Goal: Task Accomplishment & Management: Manage account settings

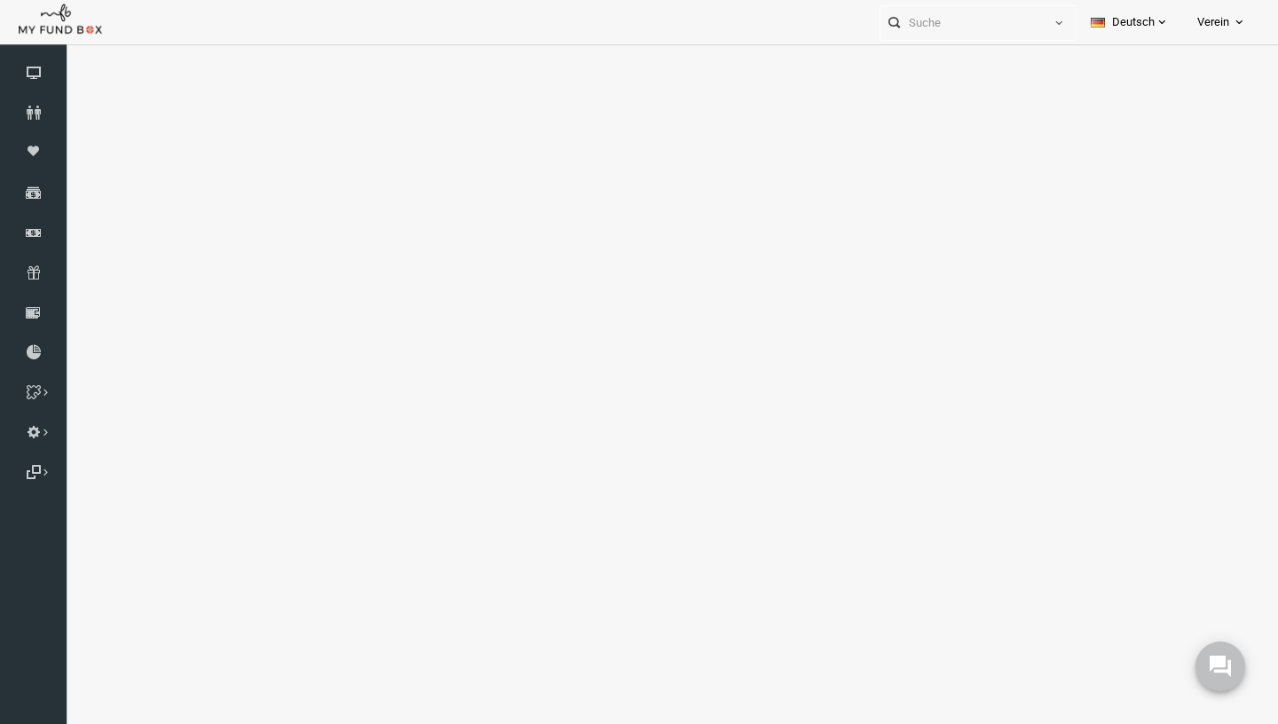
select select "100"
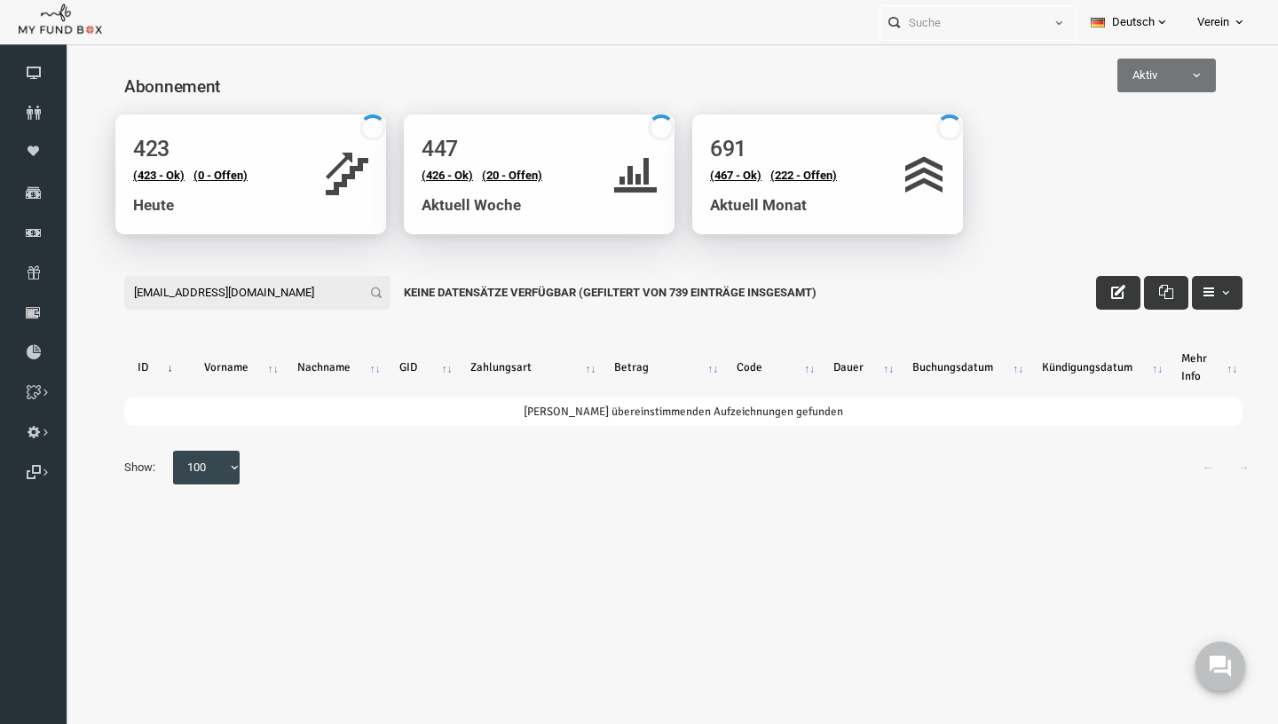
click at [127, 296] on input "[EMAIL_ADDRESS][DOMAIN_NAME]" at bounding box center [232, 293] width 266 height 34
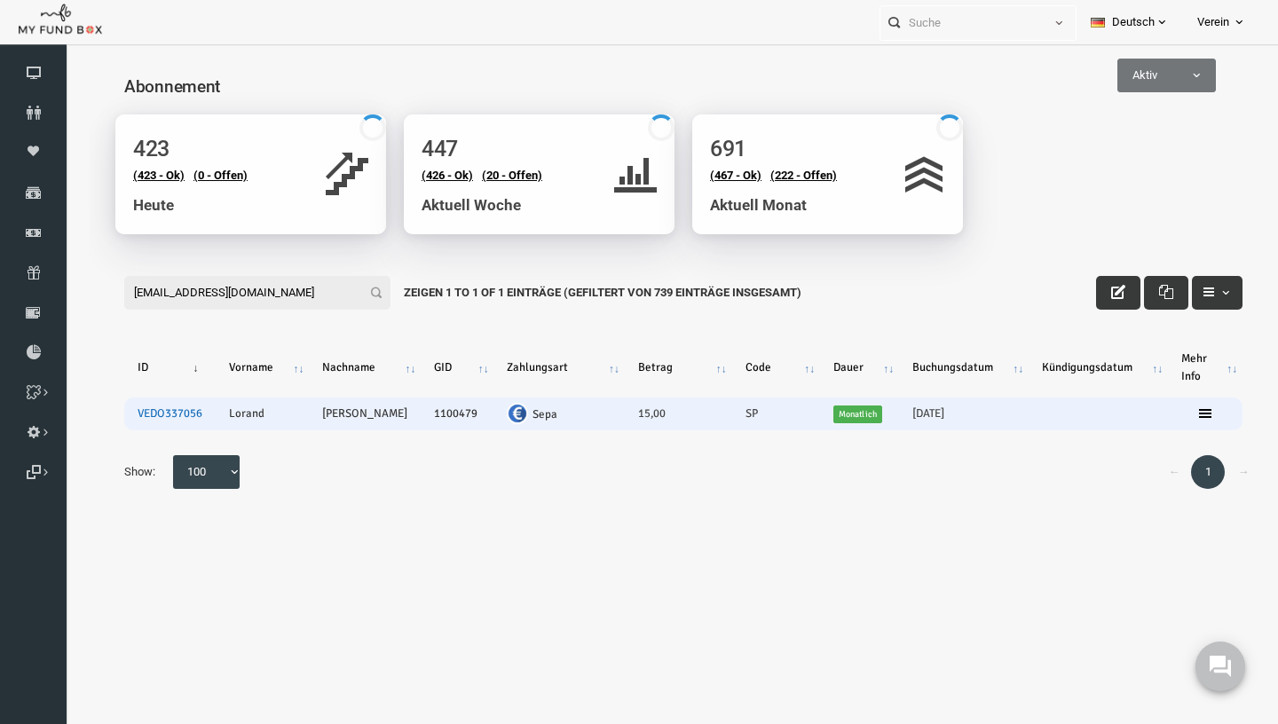
type input "[EMAIL_ADDRESS][DOMAIN_NAME]"
click at [142, 414] on link "VEDO337056" at bounding box center [145, 413] width 65 height 14
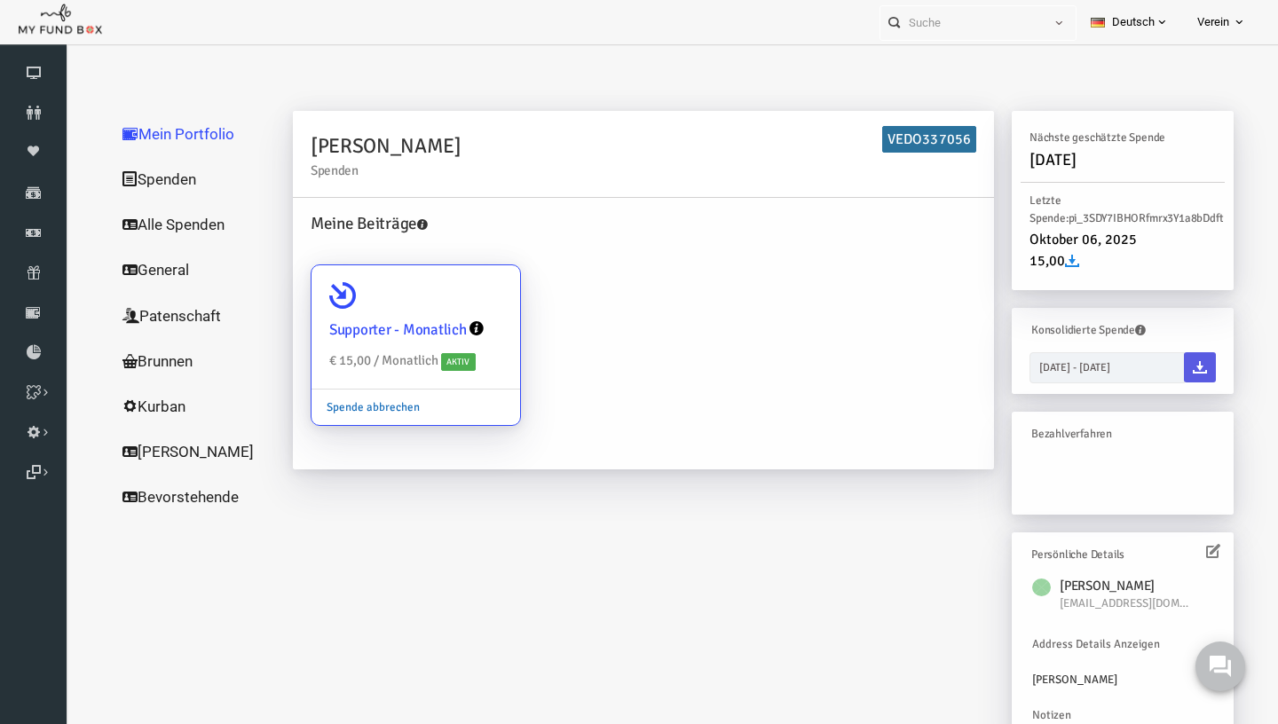
click at [361, 407] on link "Spende abbrechen" at bounding box center [348, 407] width 123 height 34
click at [455, 308] on input "Supporter - Monatlich € 15,00 / Monatlich Aktiv Spende abbrechen" at bounding box center [472, 289] width 35 height 35
radio input "true"
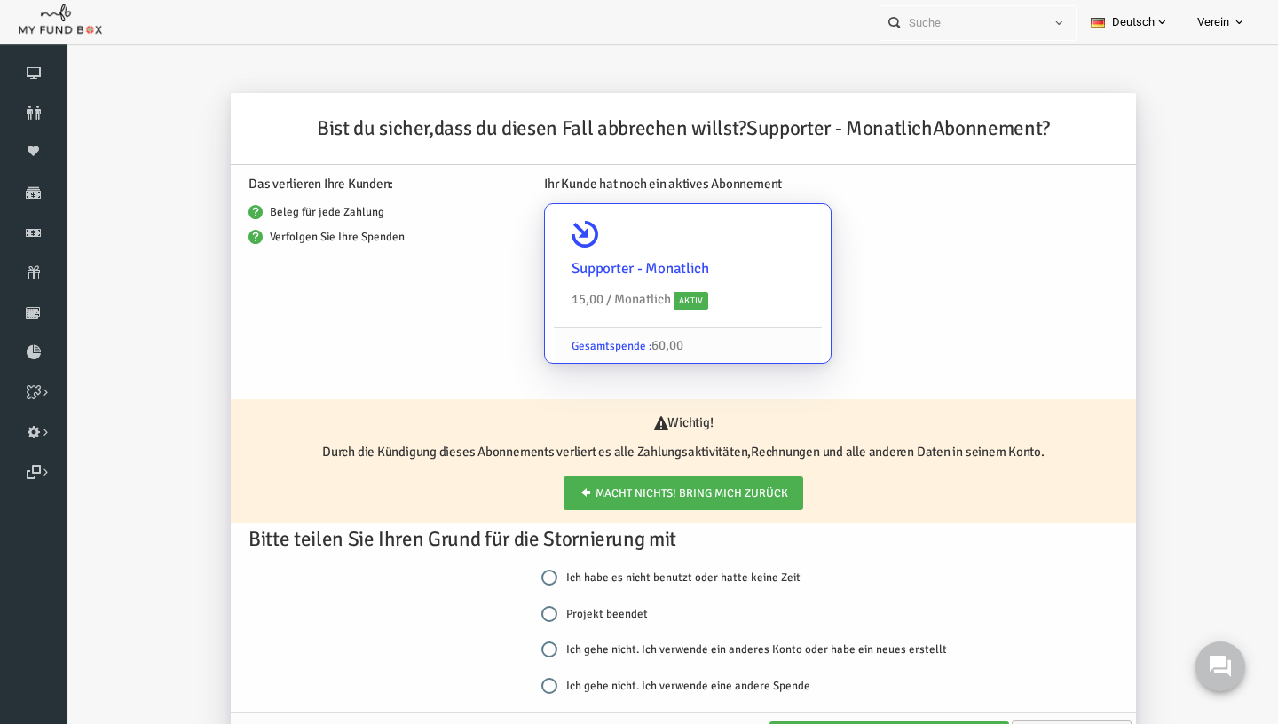
scroll to position [20, 0]
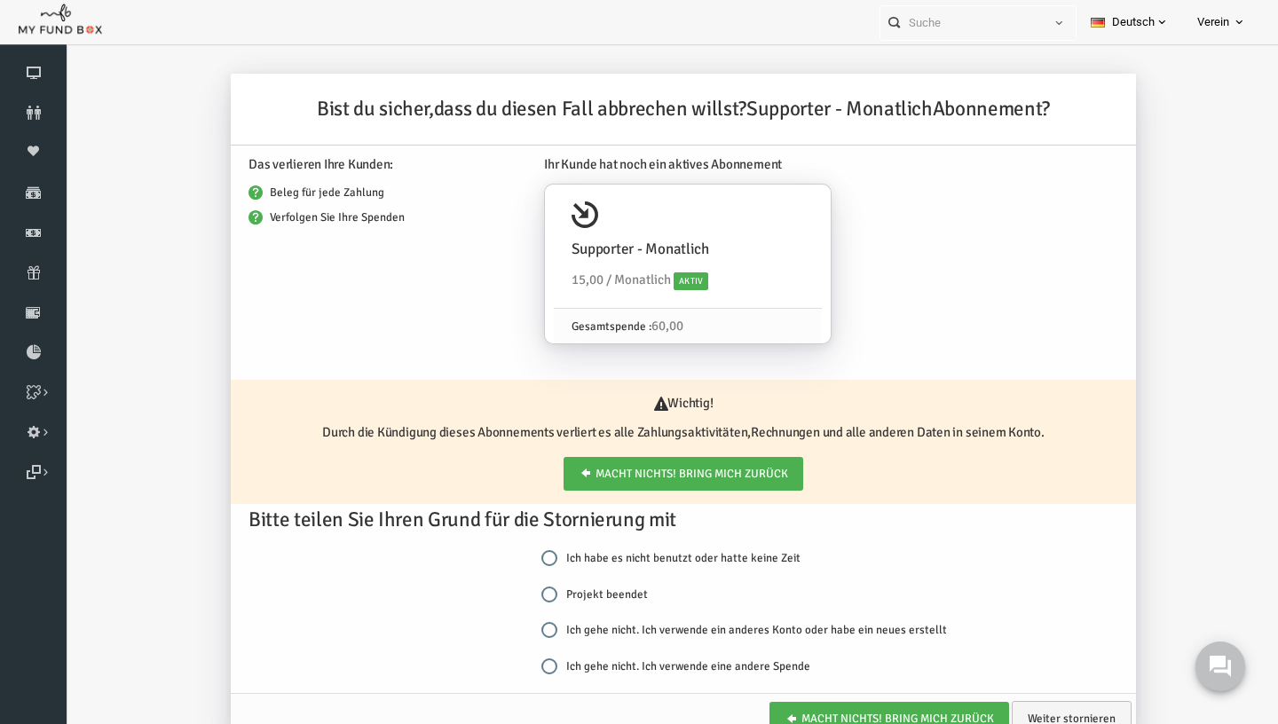
click at [537, 596] on label "Projekt beendet" at bounding box center [570, 595] width 106 height 18
click at [532, 596] on input "Projekt beendet" at bounding box center [525, 595] width 16 height 16
radio input "true"
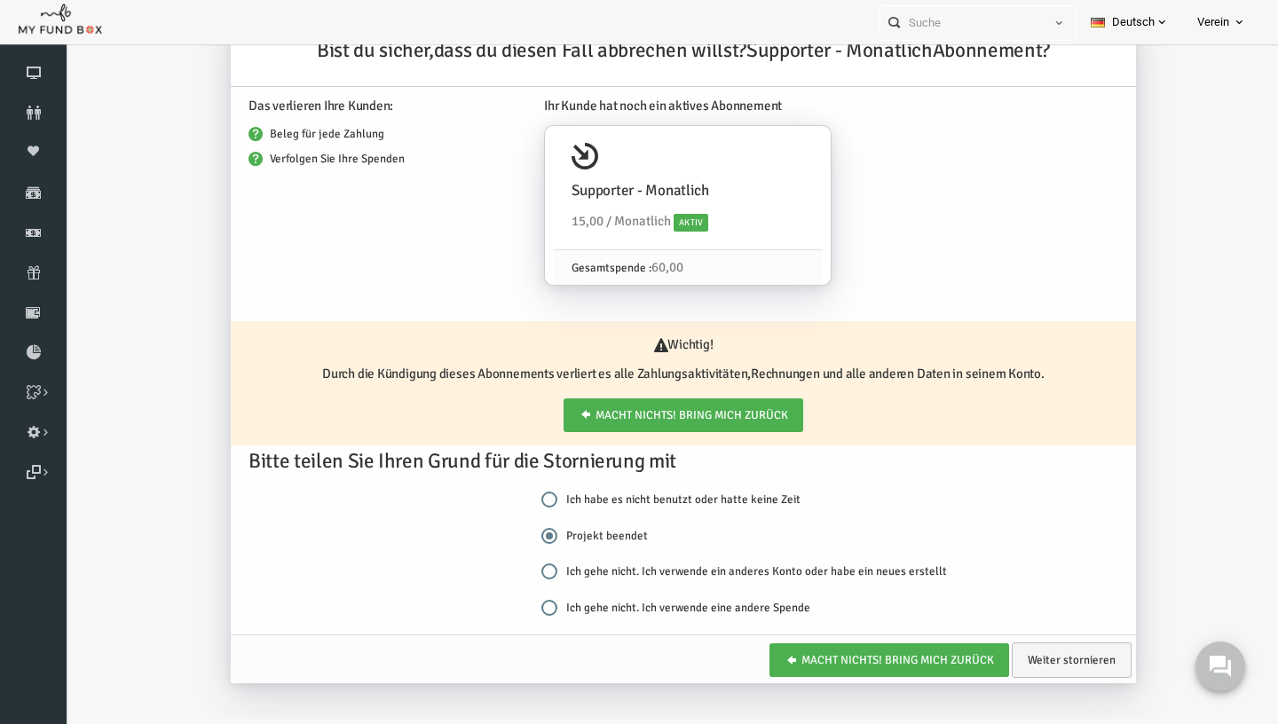
click at [1053, 630] on div "Bitte teilen Sie Ihren Grund für die Stornierung mit Ich habe es nicht benutzt …" at bounding box center [658, 541] width 923 height 190
click at [1052, 663] on link "Weiter stornieren" at bounding box center [1047, 660] width 120 height 35
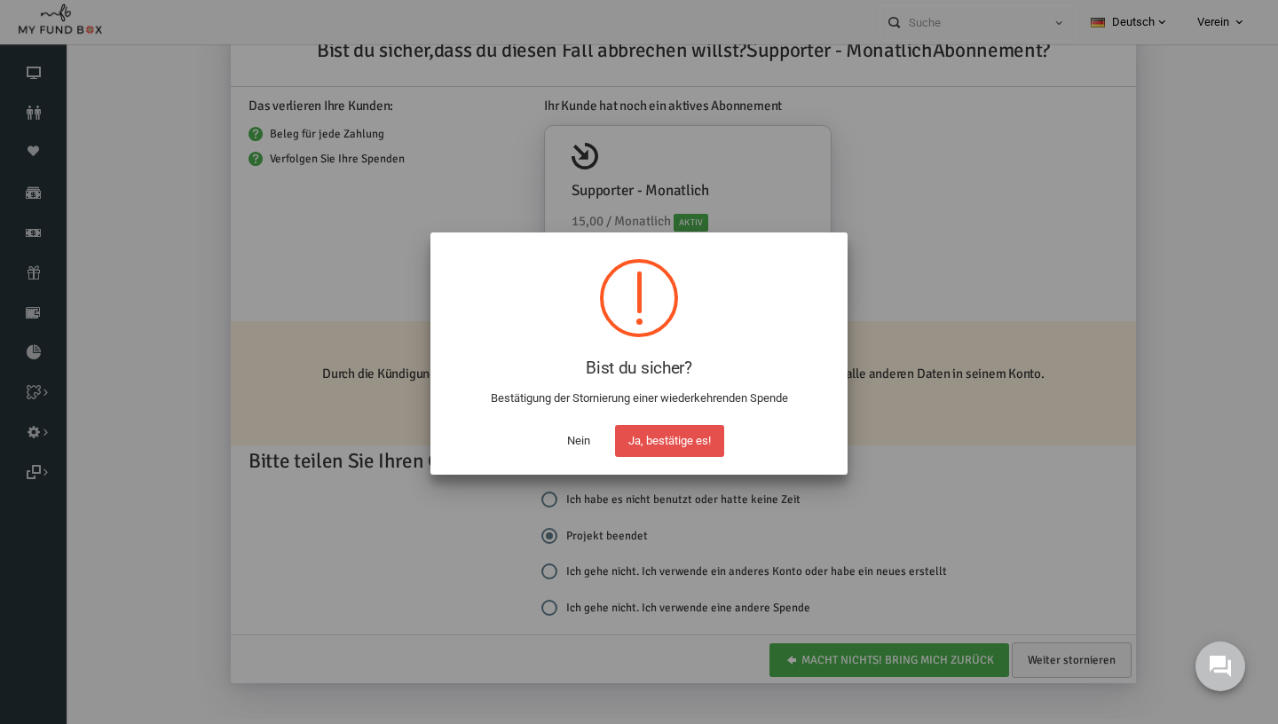
click at [644, 433] on button "Ja, bestätige es!" at bounding box center [669, 441] width 109 height 32
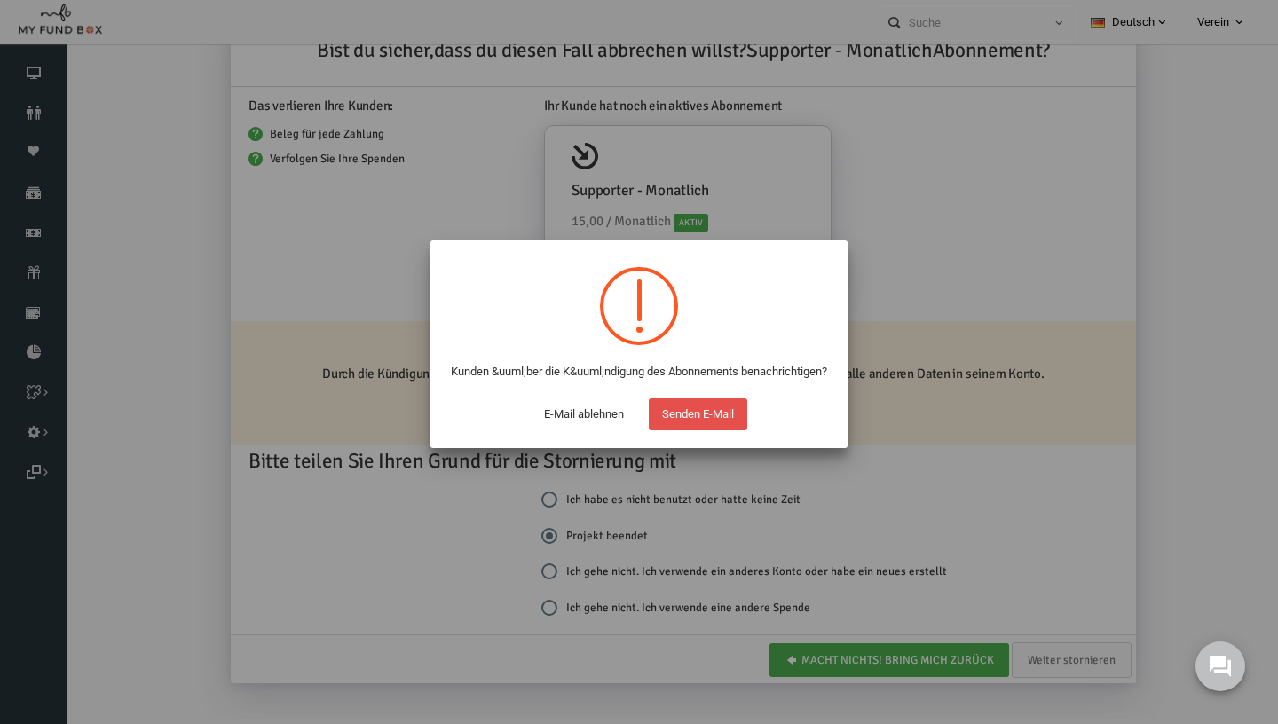
click at [733, 430] on button "Senden E-Mail" at bounding box center [698, 414] width 99 height 32
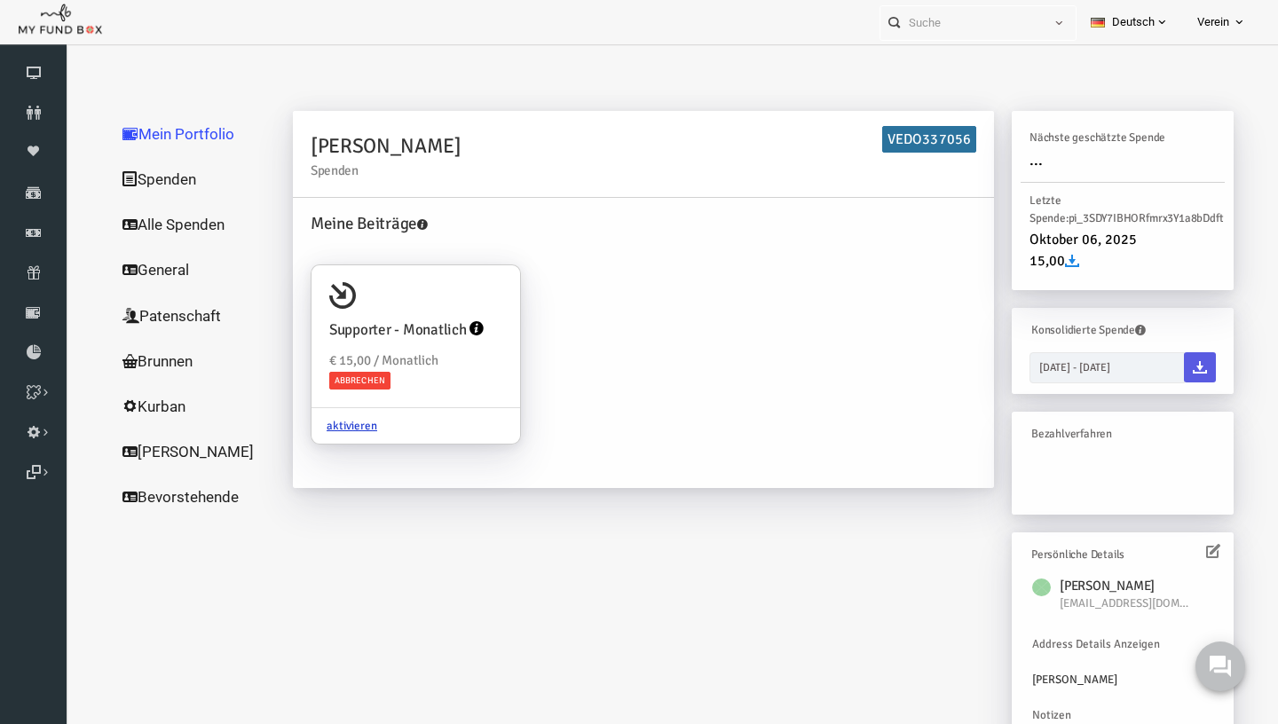
scroll to position [0, 0]
